Goal: Navigation & Orientation: Find specific page/section

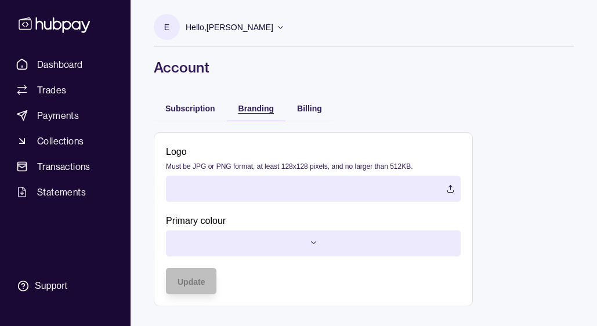
click at [261, 113] on div "Branding" at bounding box center [256, 108] width 35 height 14
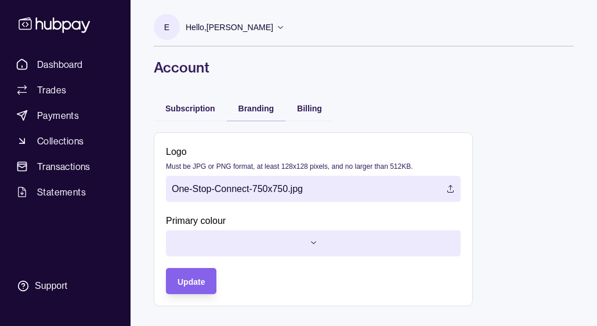
click at [326, 108] on div "Billing" at bounding box center [310, 108] width 48 height 26
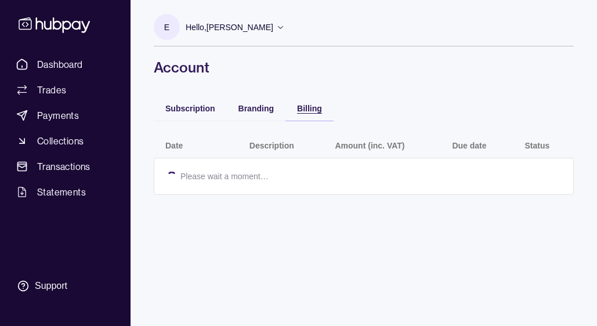
click at [309, 109] on span "Billing" at bounding box center [309, 108] width 25 height 9
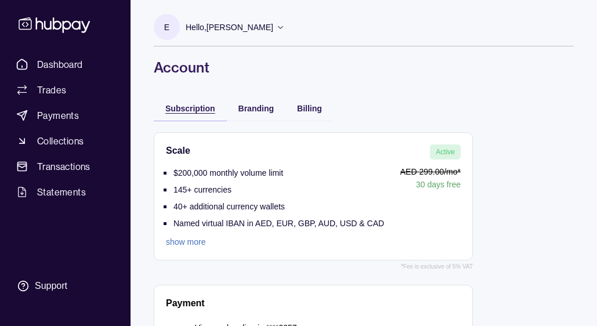
click at [179, 107] on span "Subscription" at bounding box center [190, 108] width 50 height 9
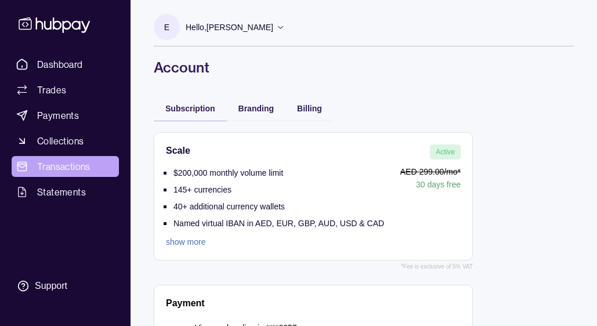
click at [85, 165] on span "Transactions" at bounding box center [63, 167] width 53 height 14
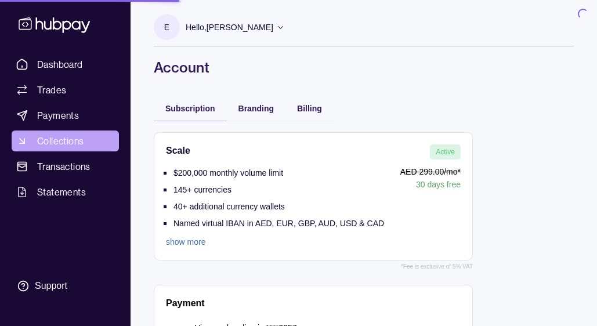
click at [71, 135] on span "Collections" at bounding box center [60, 141] width 46 height 14
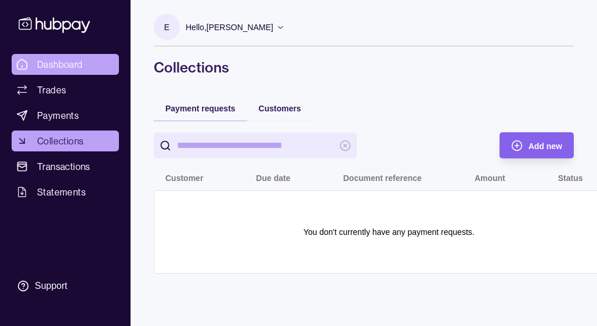
click at [55, 58] on span "Dashboard" at bounding box center [60, 64] width 46 height 14
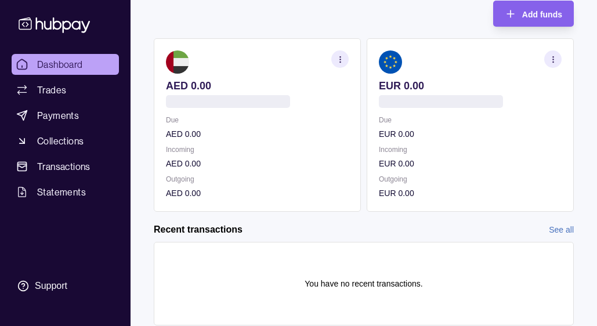
scroll to position [165, 0]
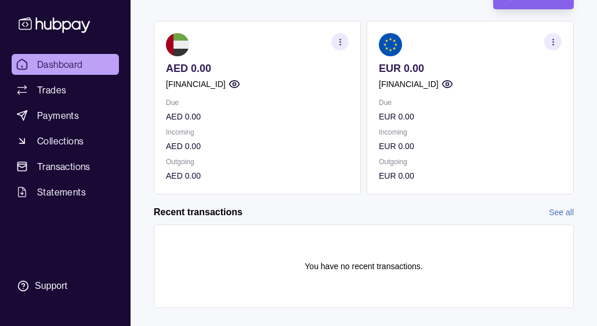
click at [547, 43] on section "button" at bounding box center [552, 41] width 17 height 17
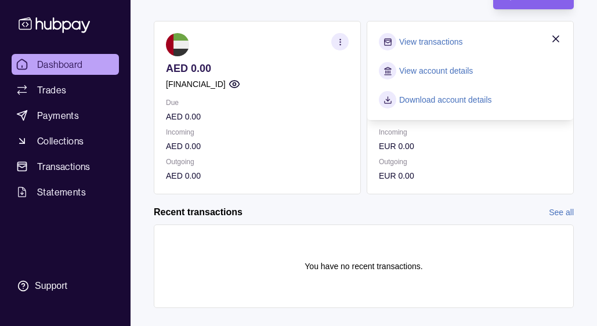
click at [438, 103] on link "Download account details" at bounding box center [445, 99] width 93 height 13
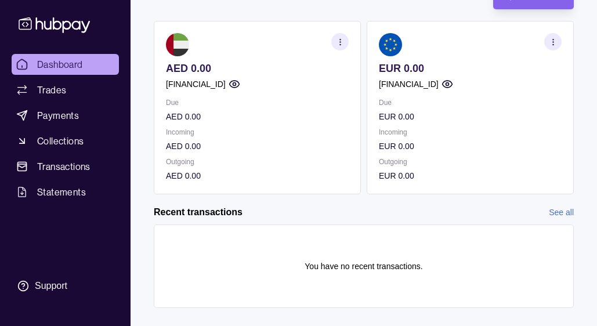
click at [341, 49] on section "button" at bounding box center [339, 41] width 17 height 17
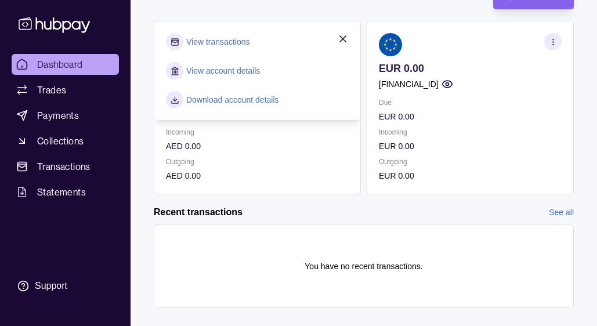
click at [229, 103] on link "Download account details" at bounding box center [232, 99] width 93 height 13
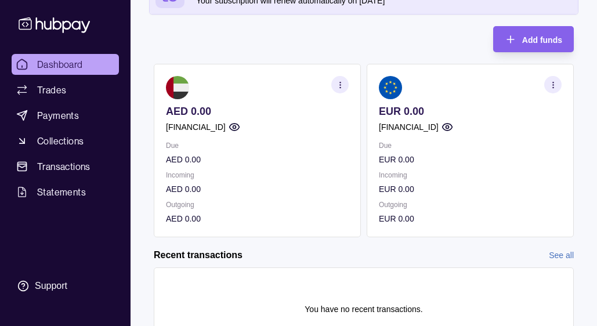
scroll to position [107, 0]
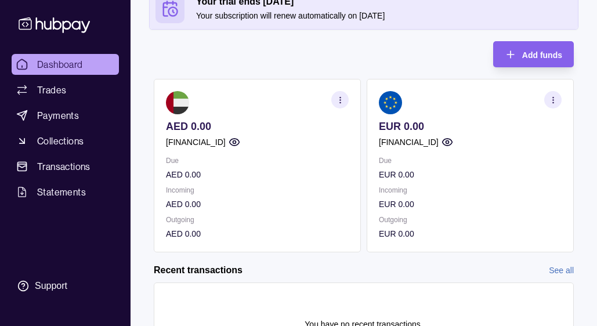
click at [557, 96] on section "button" at bounding box center [552, 99] width 17 height 17
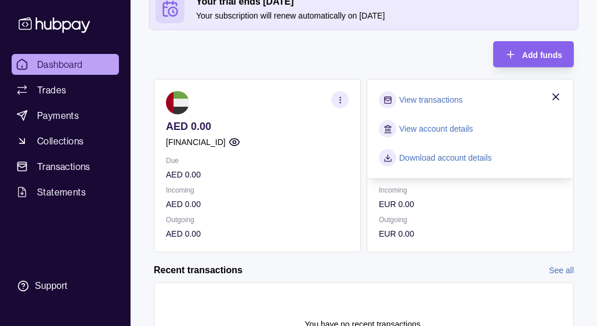
click at [558, 92] on icon "button" at bounding box center [556, 97] width 12 height 12
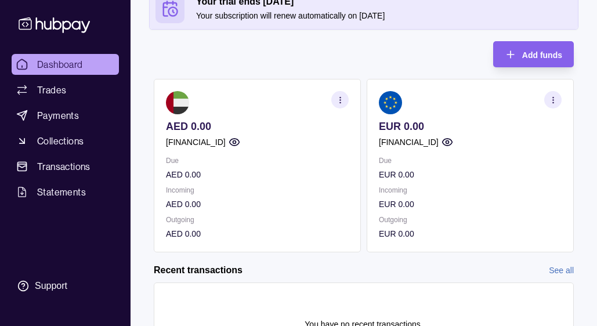
scroll to position [185, 0]
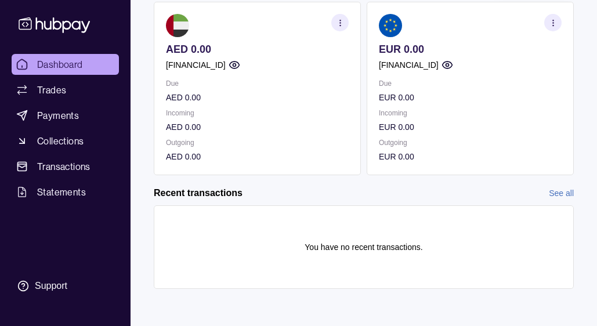
click at [69, 102] on ul "Dashboard Trades Payments Collections Transactions Statements" at bounding box center [65, 128] width 107 height 149
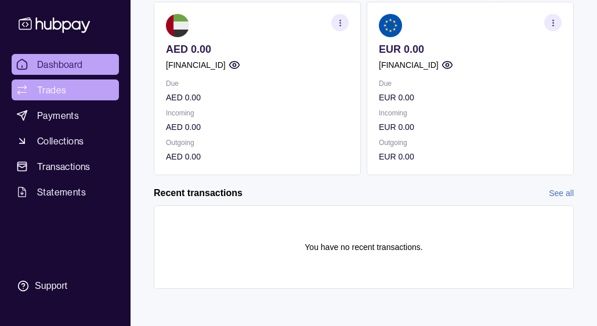
click at [86, 86] on link "Trades" at bounding box center [65, 90] width 107 height 21
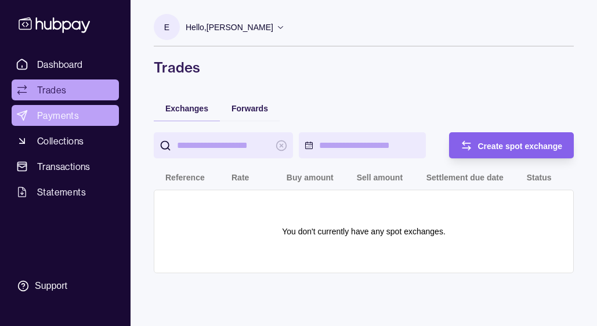
click at [71, 120] on span "Payments" at bounding box center [58, 116] width 42 height 14
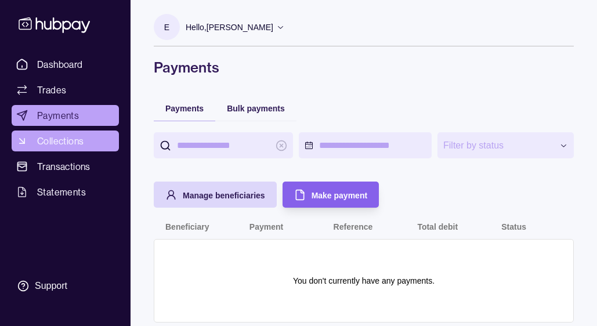
click at [77, 142] on span "Collections" at bounding box center [60, 141] width 46 height 14
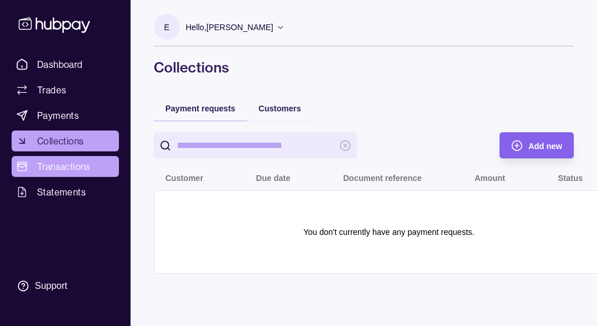
click at [70, 165] on span "Transactions" at bounding box center [63, 167] width 53 height 14
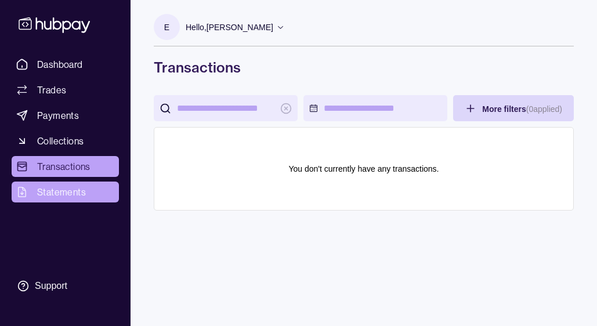
click at [71, 190] on span "Statements" at bounding box center [61, 192] width 49 height 14
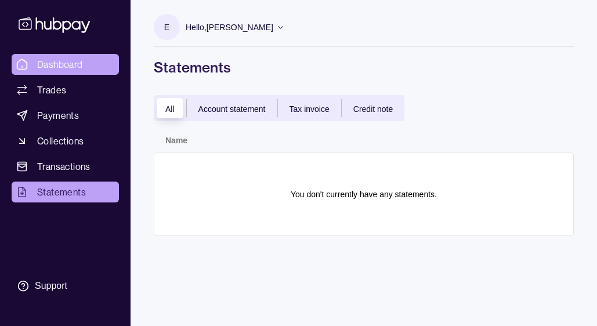
click at [69, 60] on span "Dashboard" at bounding box center [60, 64] width 46 height 14
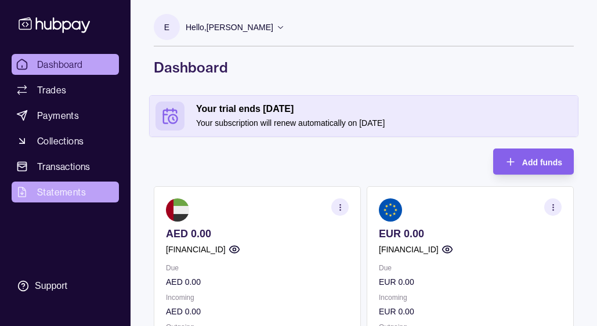
click at [70, 187] on span "Statements" at bounding box center [61, 192] width 49 height 14
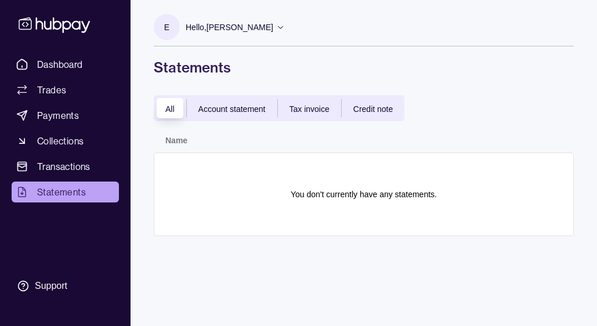
click at [226, 109] on span "Account statement" at bounding box center [231, 108] width 67 height 9
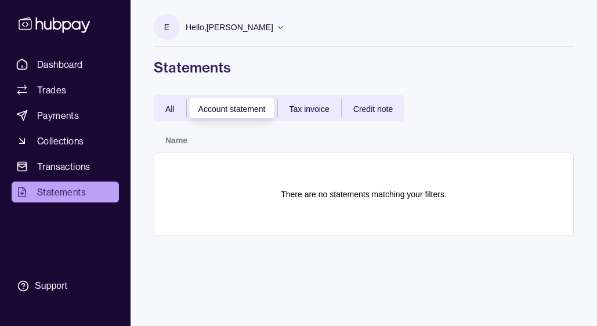
click at [303, 120] on div "All Account statement Tax invoice Credit note" at bounding box center [279, 108] width 251 height 26
click at [319, 110] on span "Tax invoice" at bounding box center [310, 108] width 40 height 9
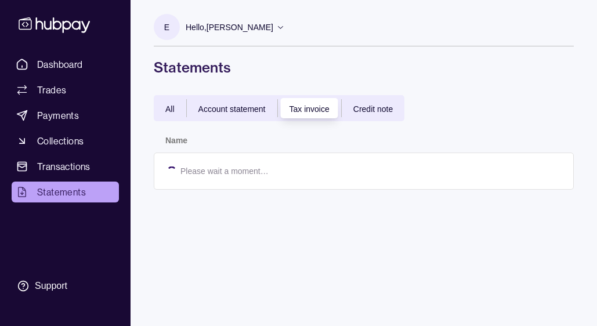
click at [368, 109] on span "Credit note" at bounding box center [372, 108] width 39 height 9
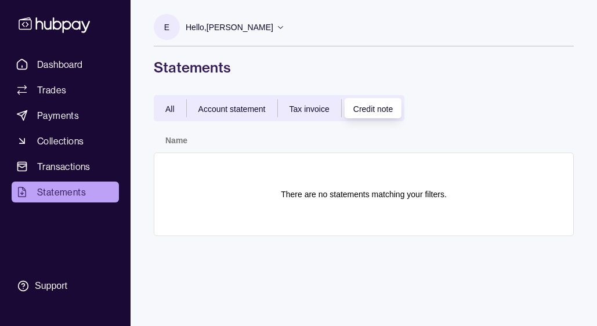
click at [181, 107] on div "All" at bounding box center [170, 109] width 32 height 14
click at [221, 104] on span "Account statement" at bounding box center [231, 108] width 67 height 9
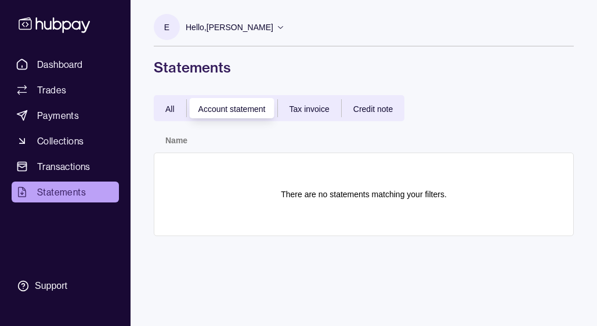
click at [319, 109] on span "Tax invoice" at bounding box center [310, 108] width 40 height 9
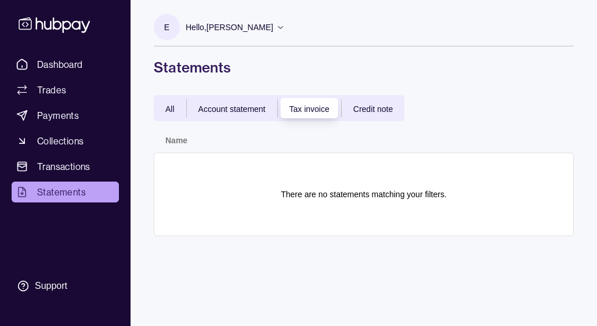
click at [373, 106] on span "Credit note" at bounding box center [372, 108] width 39 height 9
click at [172, 109] on span "All" at bounding box center [169, 108] width 9 height 9
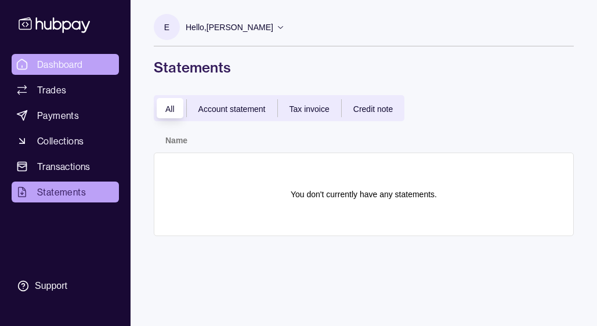
click at [66, 55] on link "Dashboard" at bounding box center [65, 64] width 107 height 21
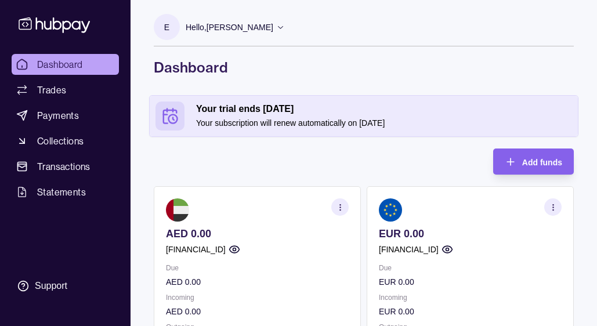
click at [283, 28] on icon at bounding box center [280, 27] width 5 height 3
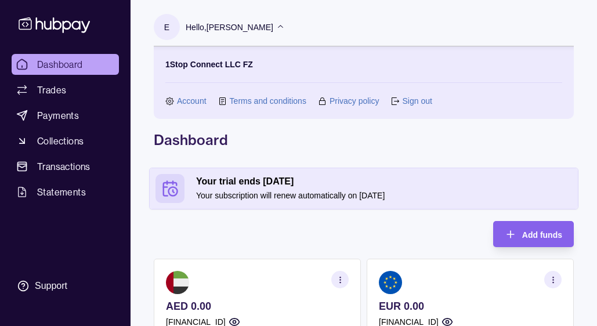
click at [285, 28] on icon at bounding box center [280, 27] width 9 height 9
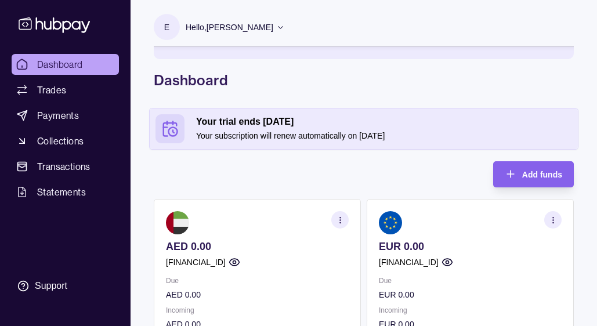
click at [283, 28] on icon at bounding box center [280, 27] width 5 height 3
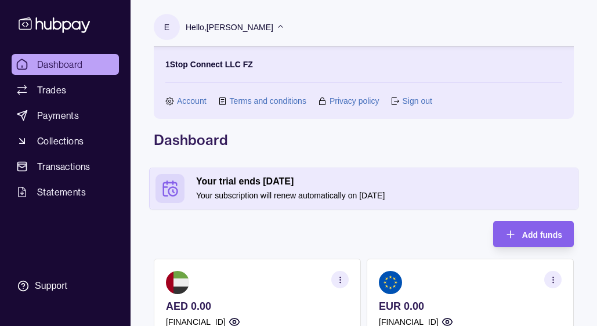
click at [175, 107] on div "1Stop Connect LLC FZ Account Terms and conditions Privacy policy Sign out" at bounding box center [364, 82] width 420 height 73
click at [190, 101] on link "Account" at bounding box center [192, 101] width 30 height 13
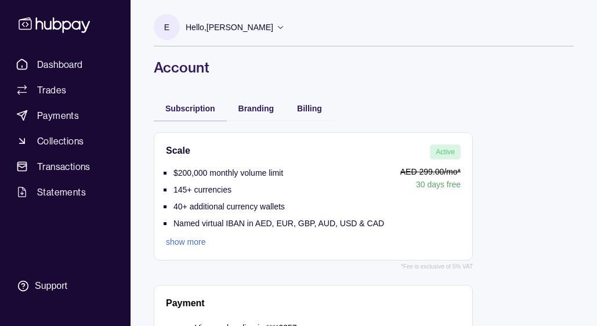
click at [248, 117] on div "Branding" at bounding box center [256, 108] width 59 height 26
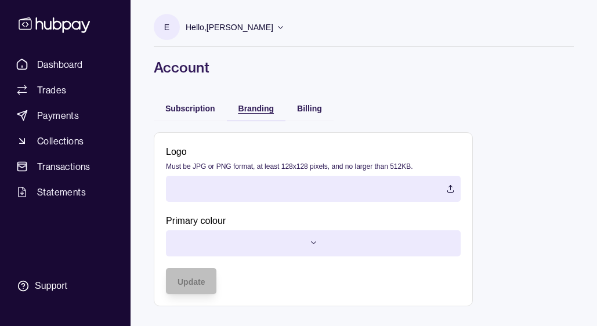
click at [252, 113] on div "Branding" at bounding box center [256, 108] width 35 height 14
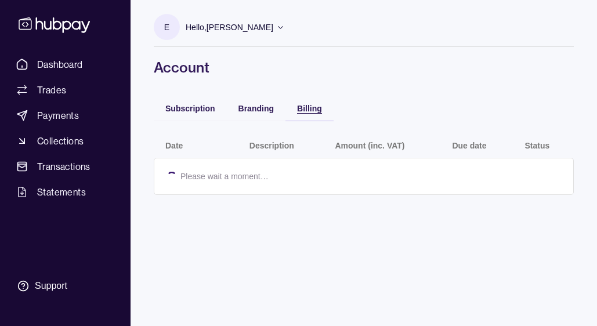
click at [302, 108] on span "Billing" at bounding box center [309, 108] width 25 height 9
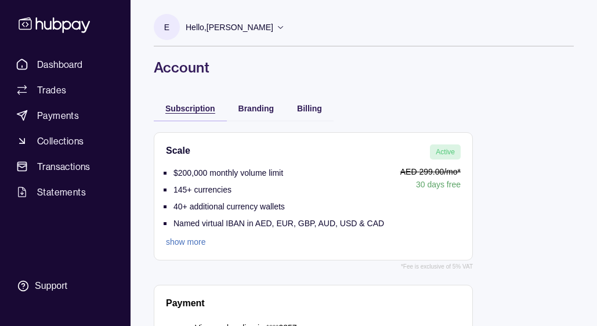
click at [193, 110] on span "Subscription" at bounding box center [190, 108] width 50 height 9
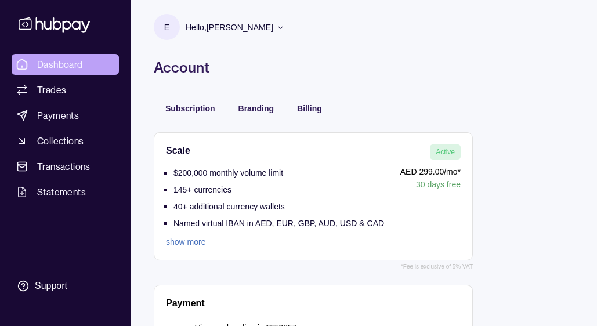
click at [85, 64] on link "Dashboard" at bounding box center [65, 64] width 107 height 21
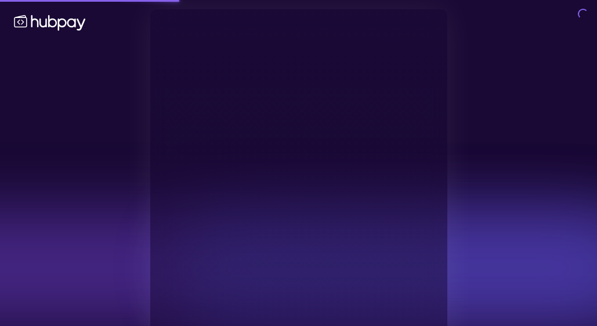
type input "**********"
